Goal: Find specific page/section: Find specific page/section

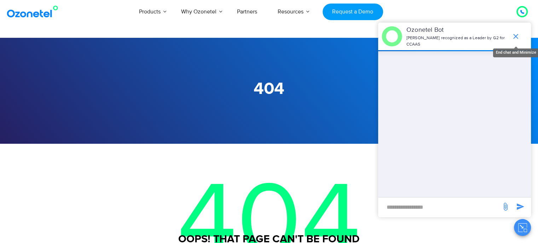
click at [515, 32] on icon "end chat or minimize" at bounding box center [515, 36] width 8 height 8
